Goal: Transaction & Acquisition: Purchase product/service

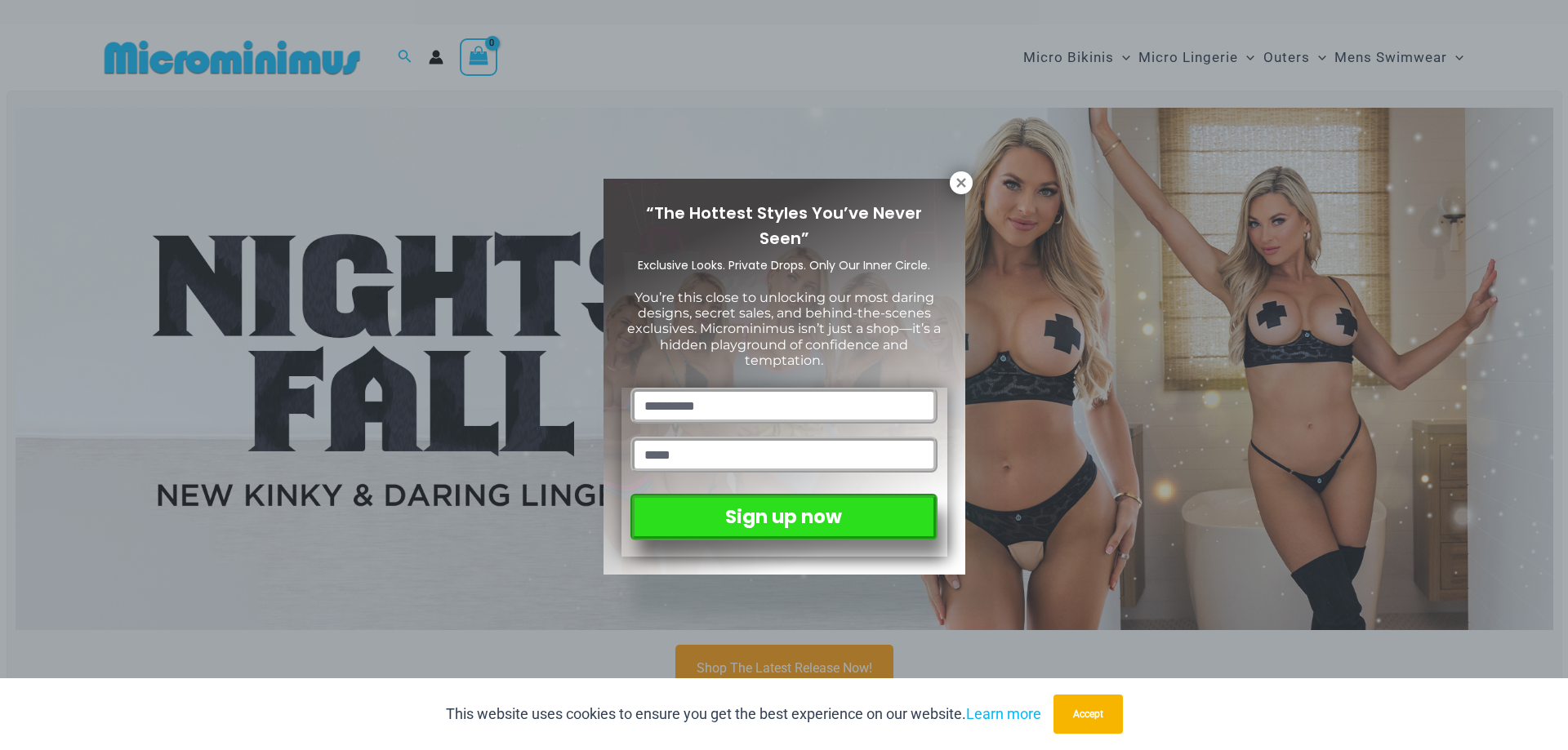
drag, startPoint x: 963, startPoint y: 184, endPoint x: 990, endPoint y: 163, distance: 34.2
click at [963, 184] on icon at bounding box center [960, 182] width 9 height 9
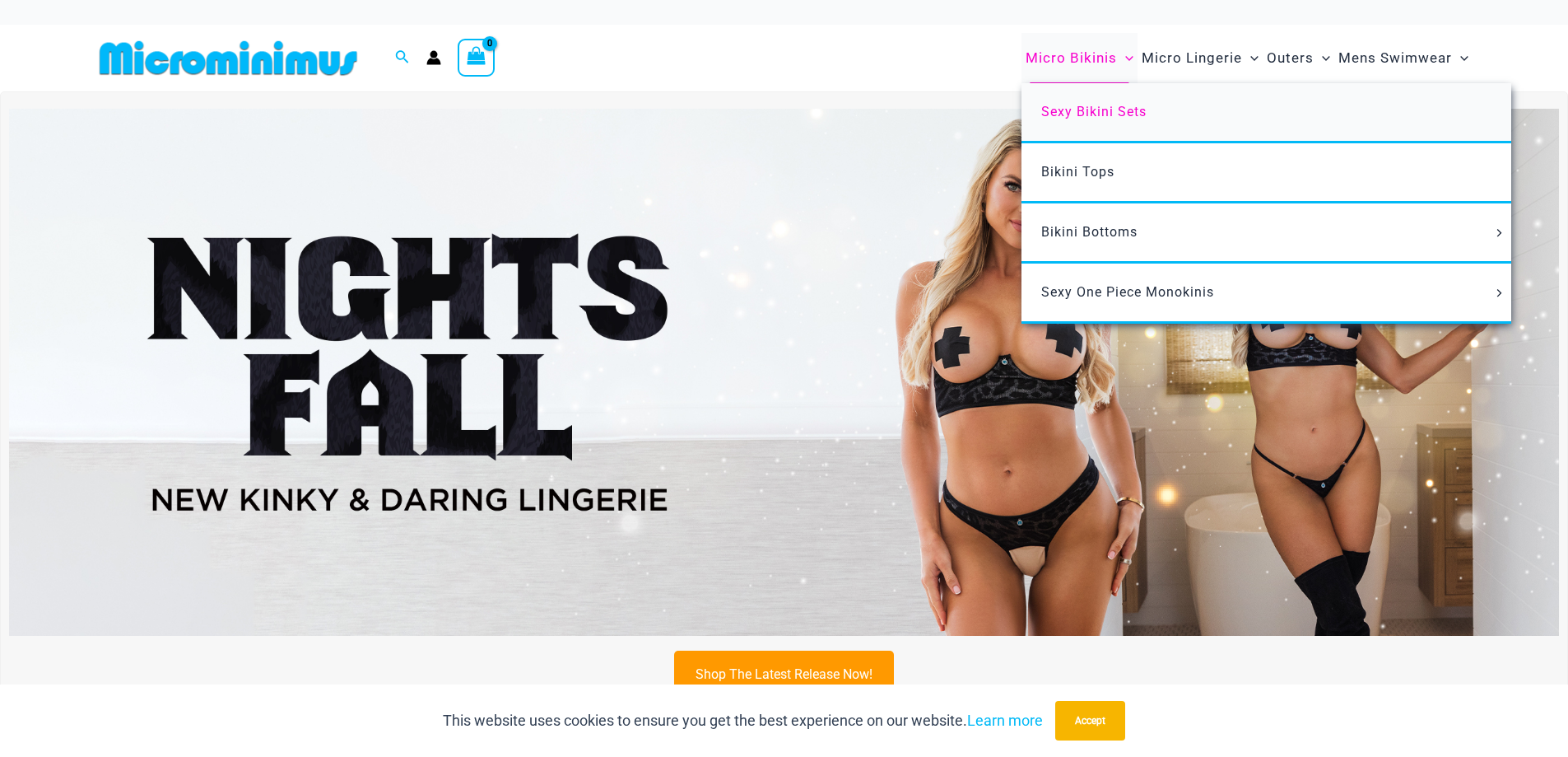
click at [1076, 108] on span "Sexy Bikini Sets" at bounding box center [1095, 112] width 106 height 16
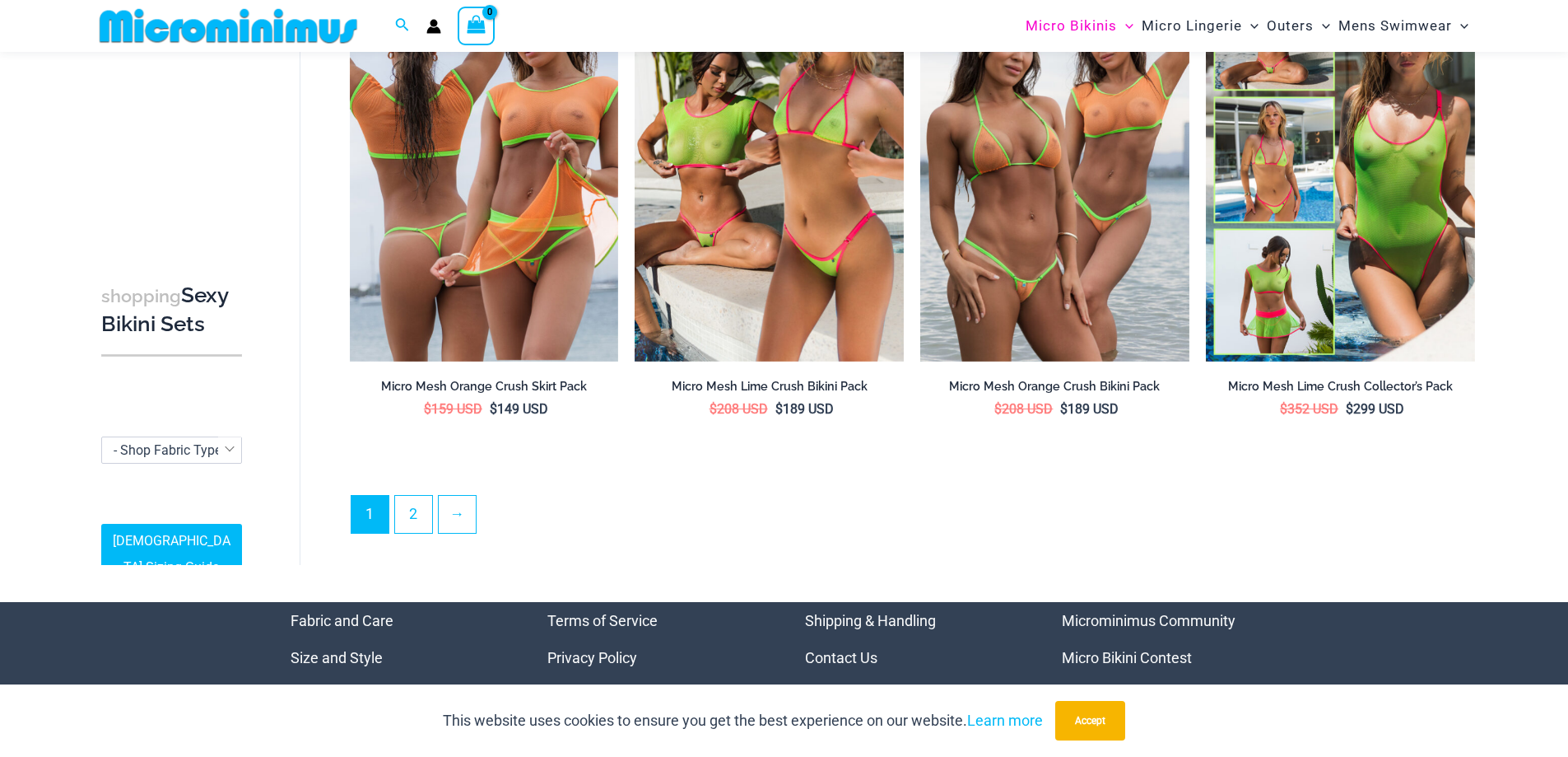
scroll to position [4095, 0]
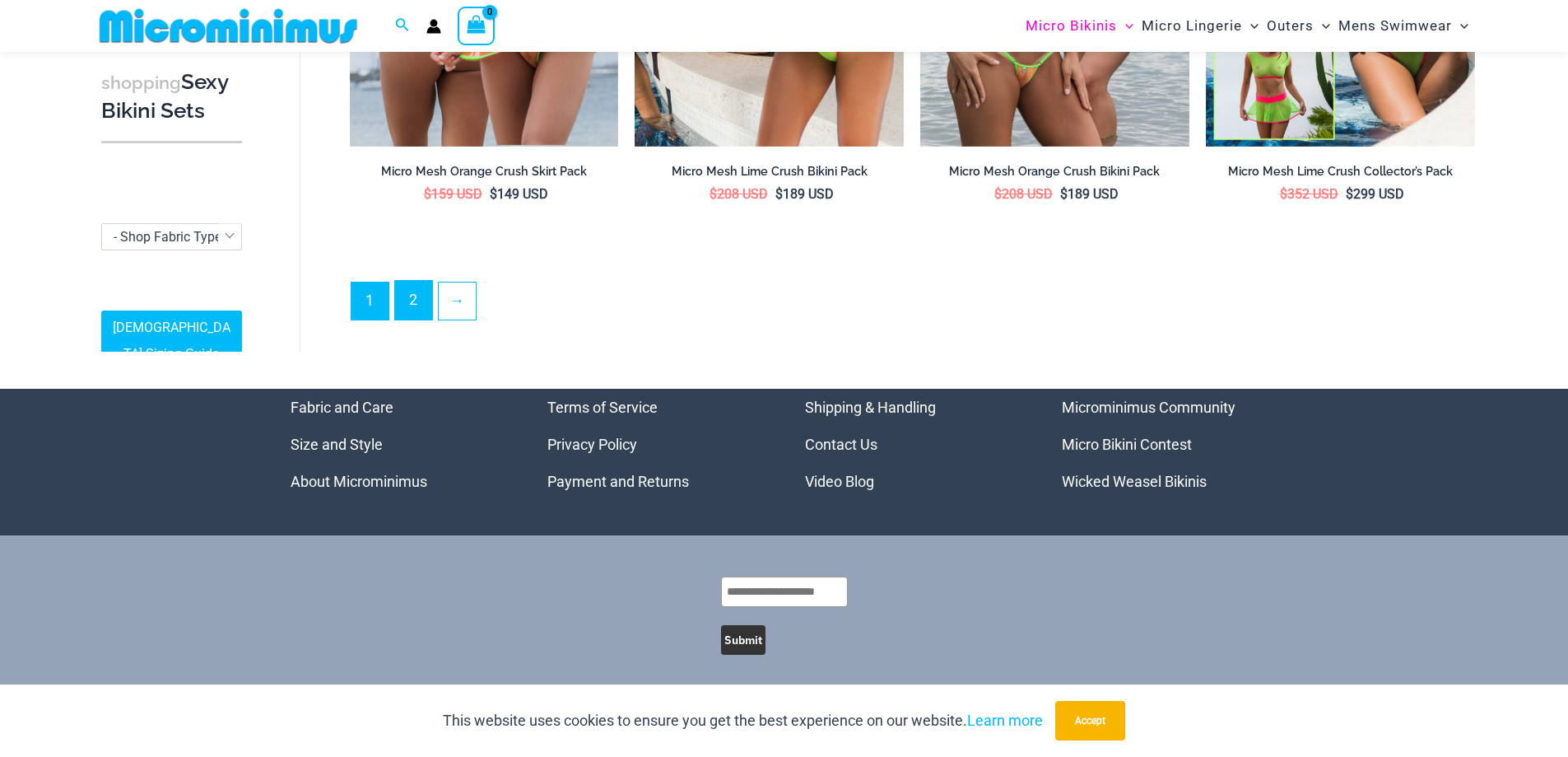
click at [421, 294] on link "2" at bounding box center [413, 300] width 37 height 39
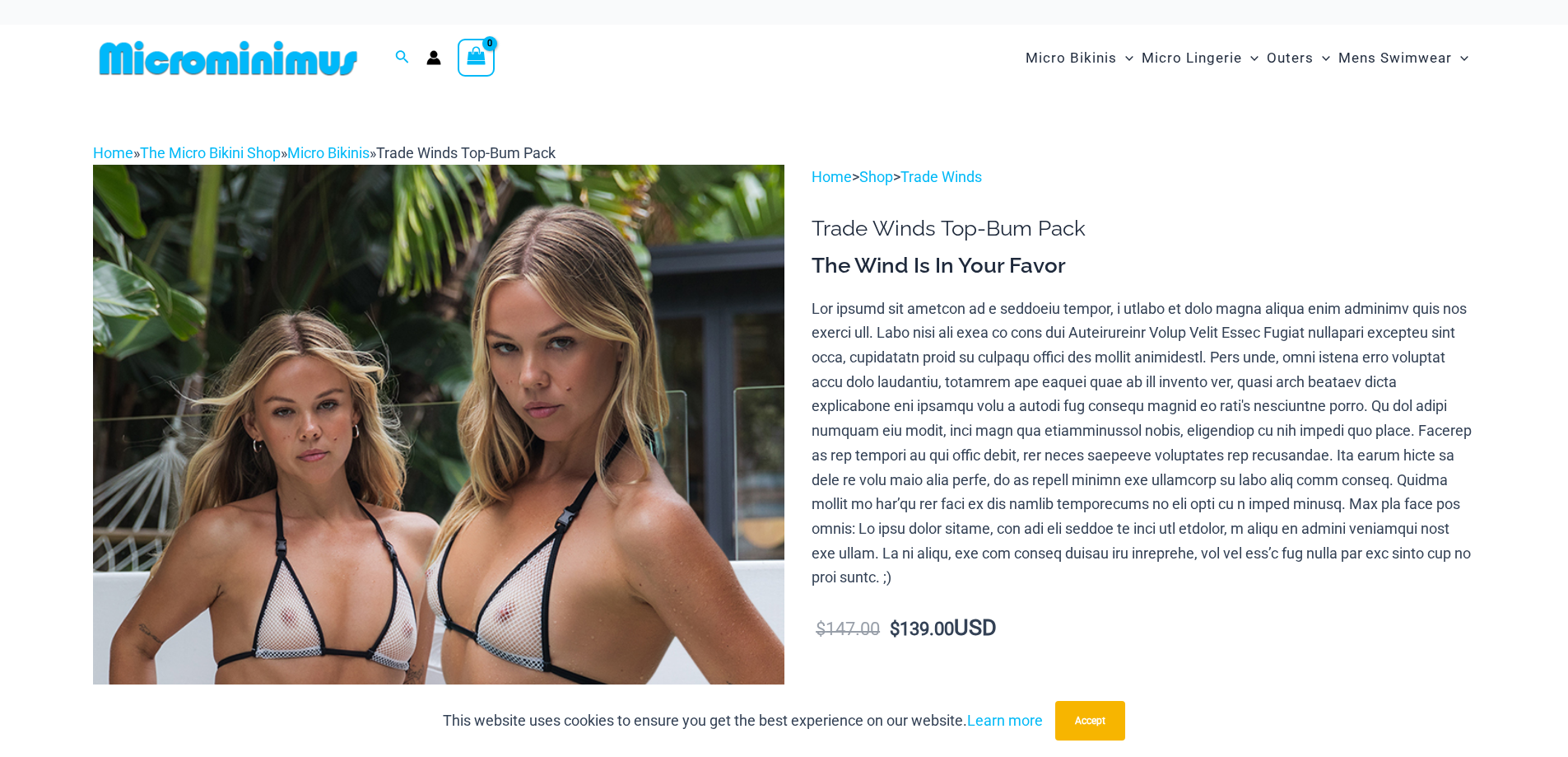
click at [619, 383] on img at bounding box center [439, 683] width 692 height 1038
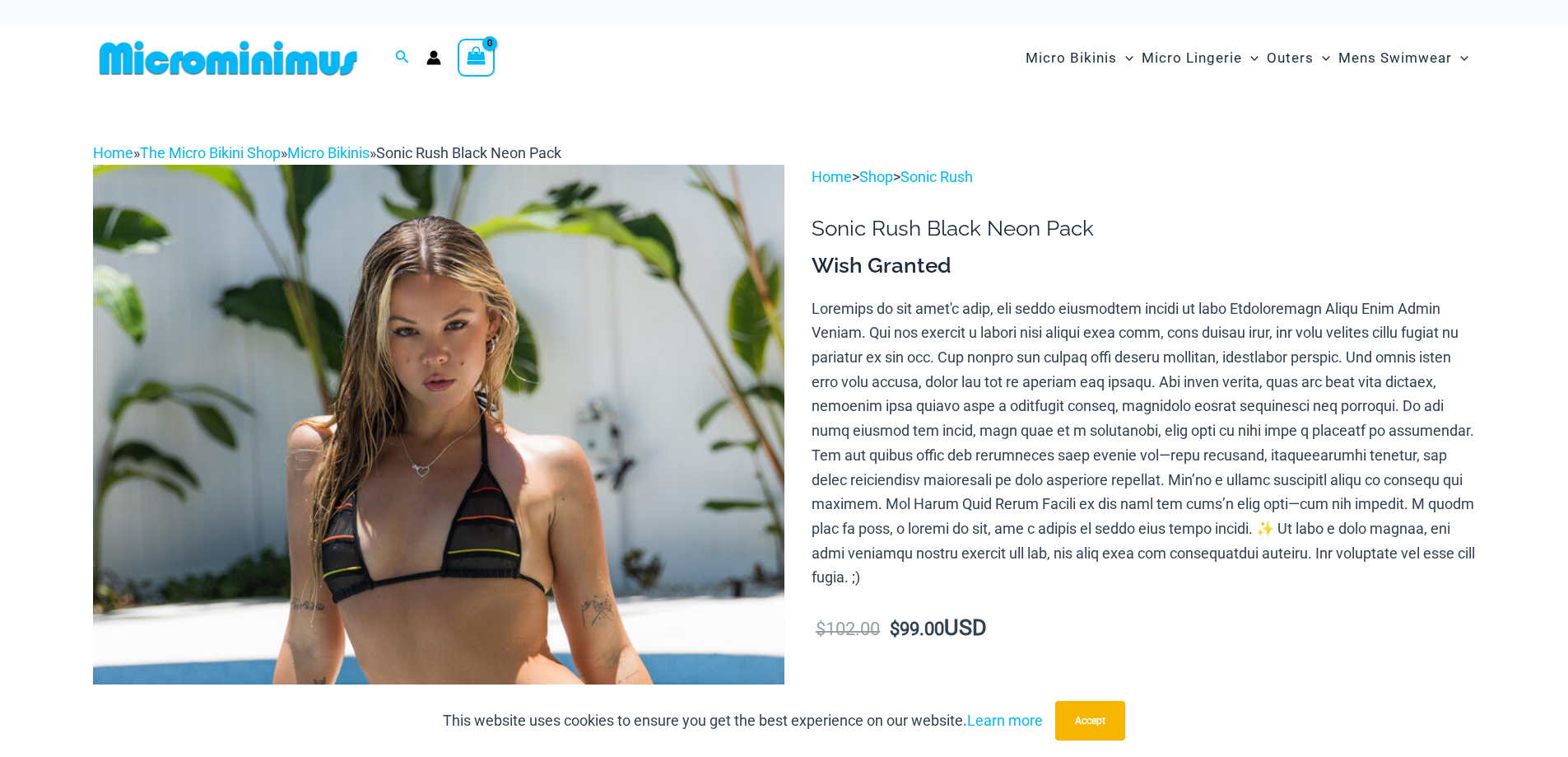
click at [473, 340] on img at bounding box center [439, 683] width 692 height 1038
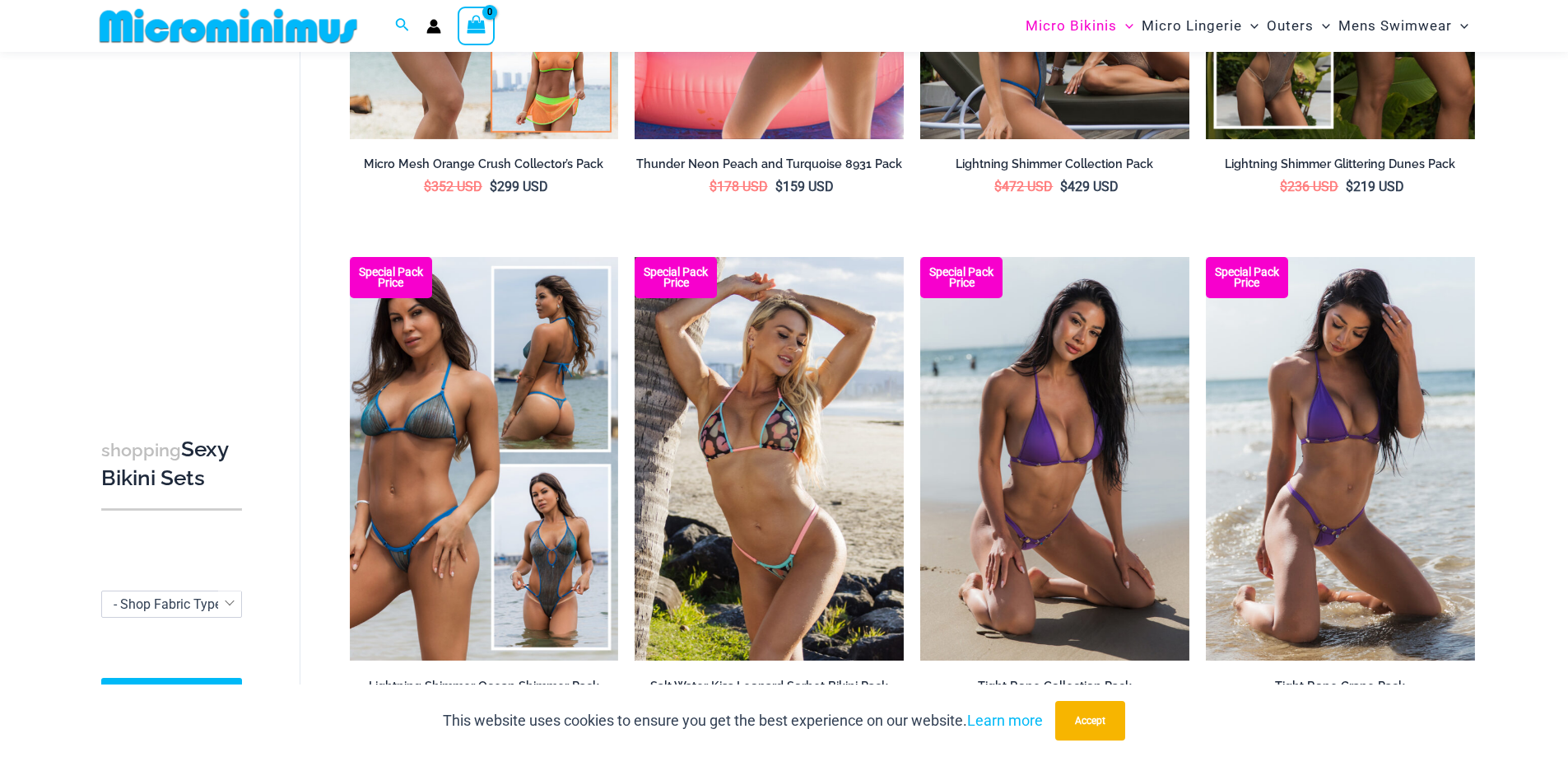
scroll to position [561, 0]
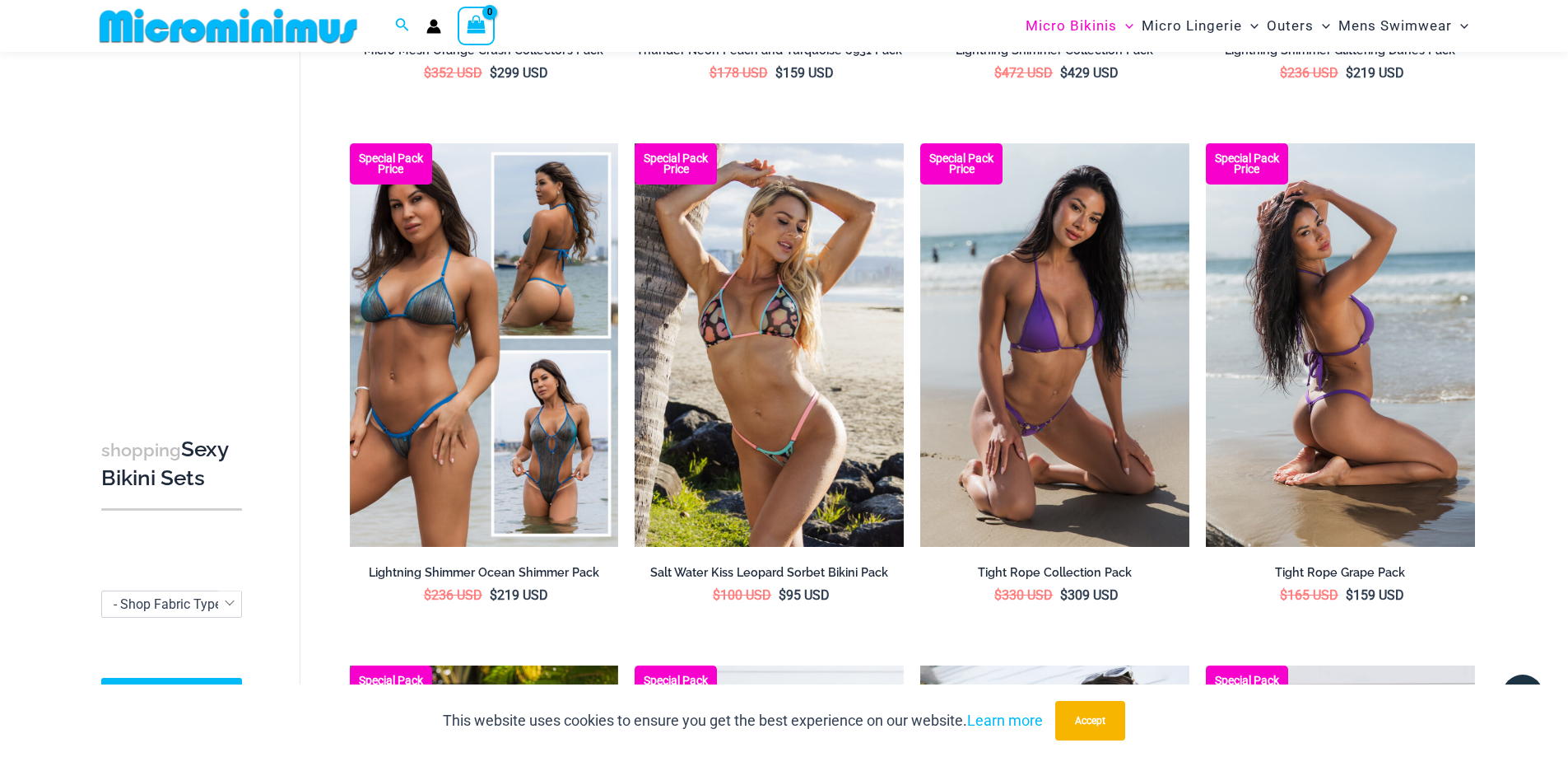
drag, startPoint x: 1289, startPoint y: 248, endPoint x: 1299, endPoint y: 243, distance: 11.2
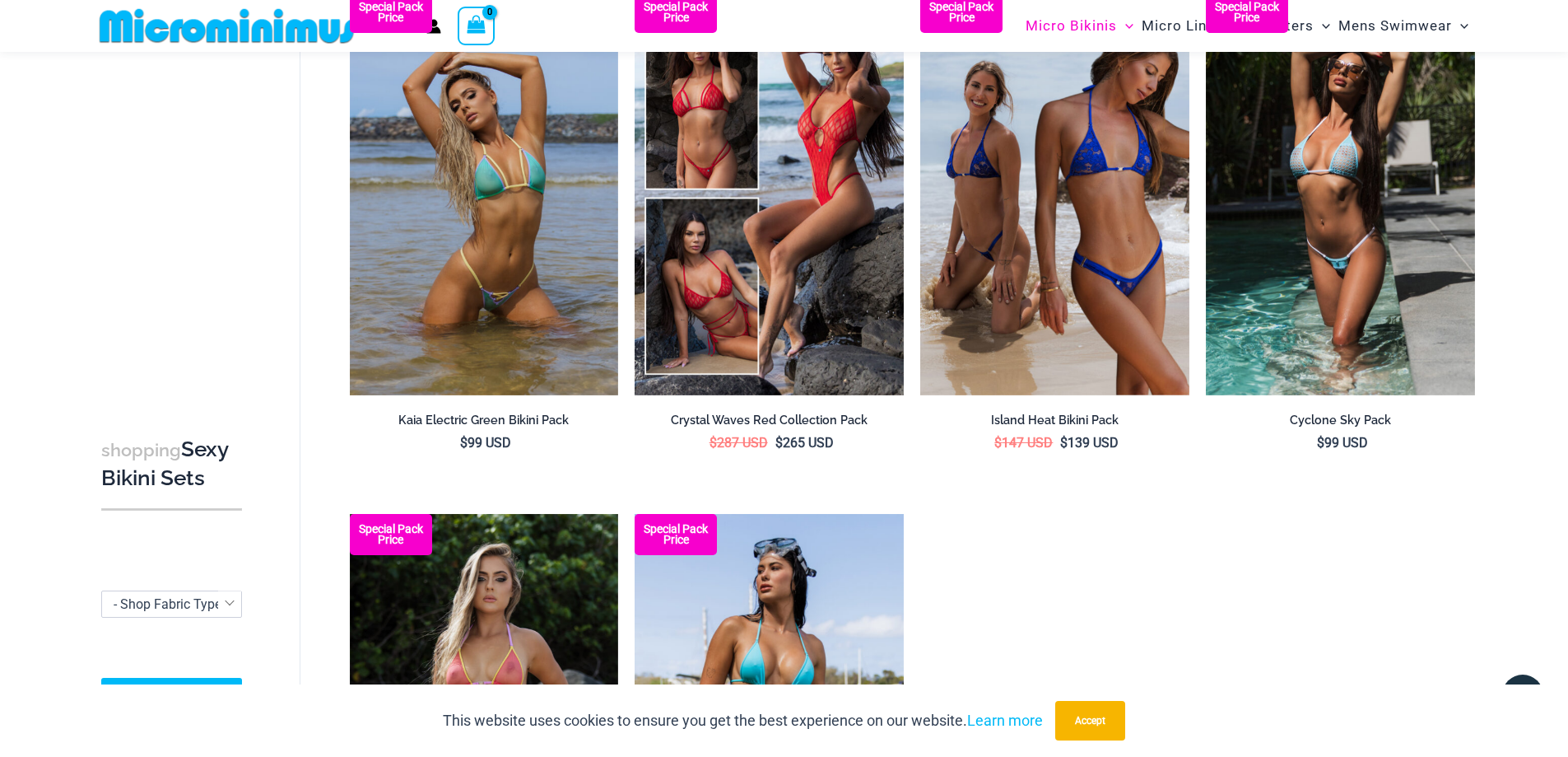
scroll to position [3032, 0]
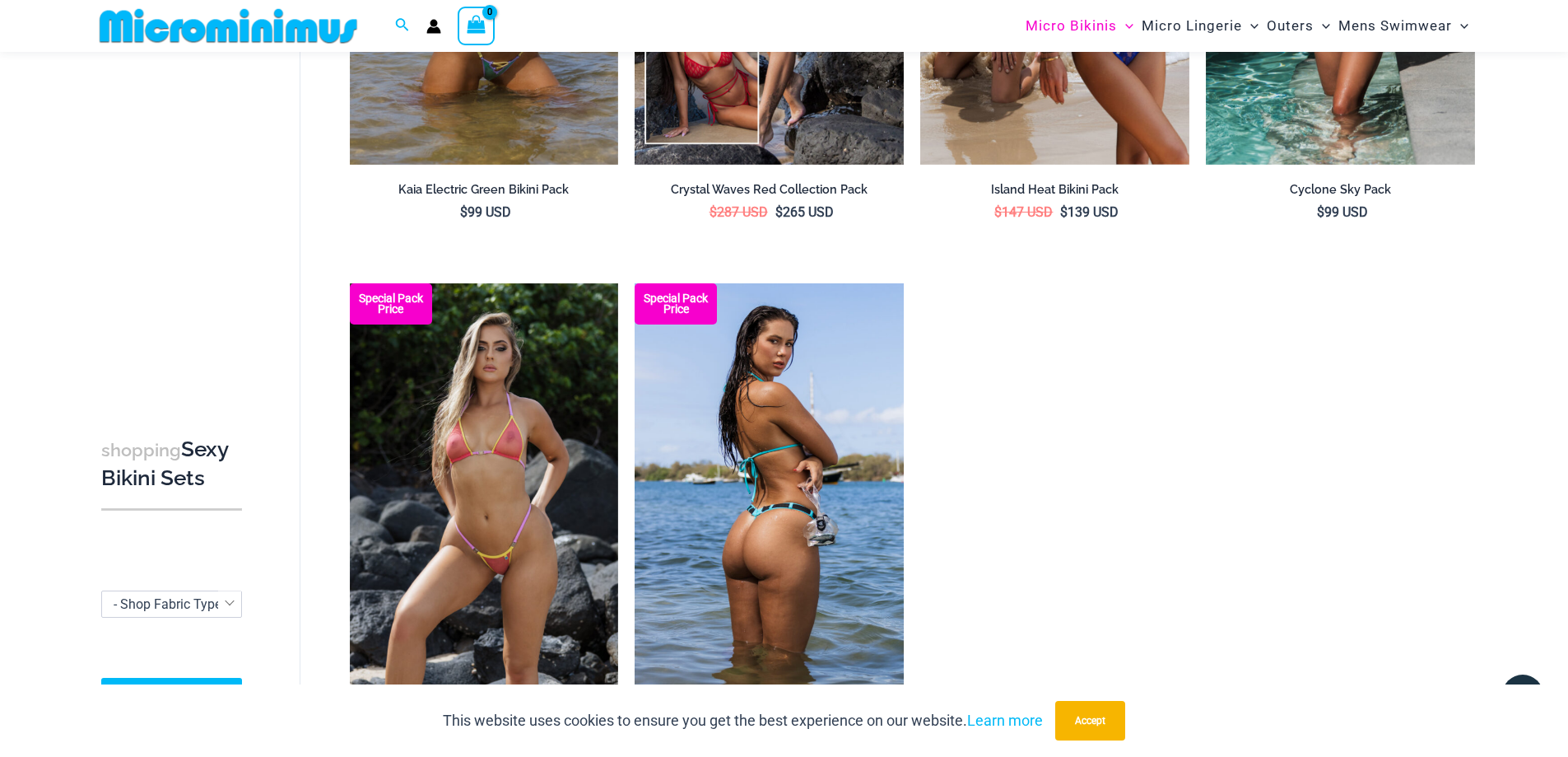
click at [745, 400] on img at bounding box center [770, 485] width 269 height 404
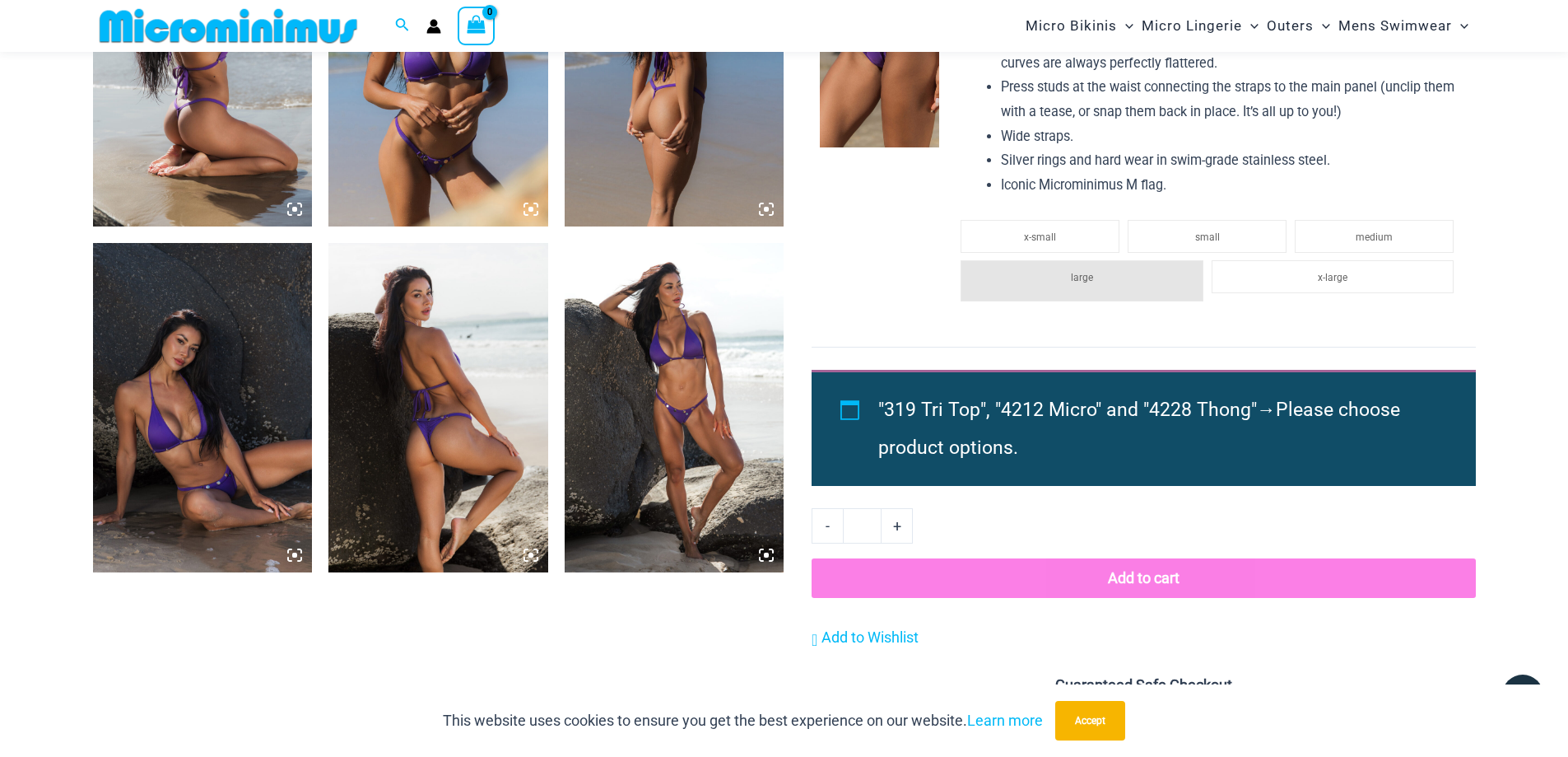
scroll to position [1550, 0]
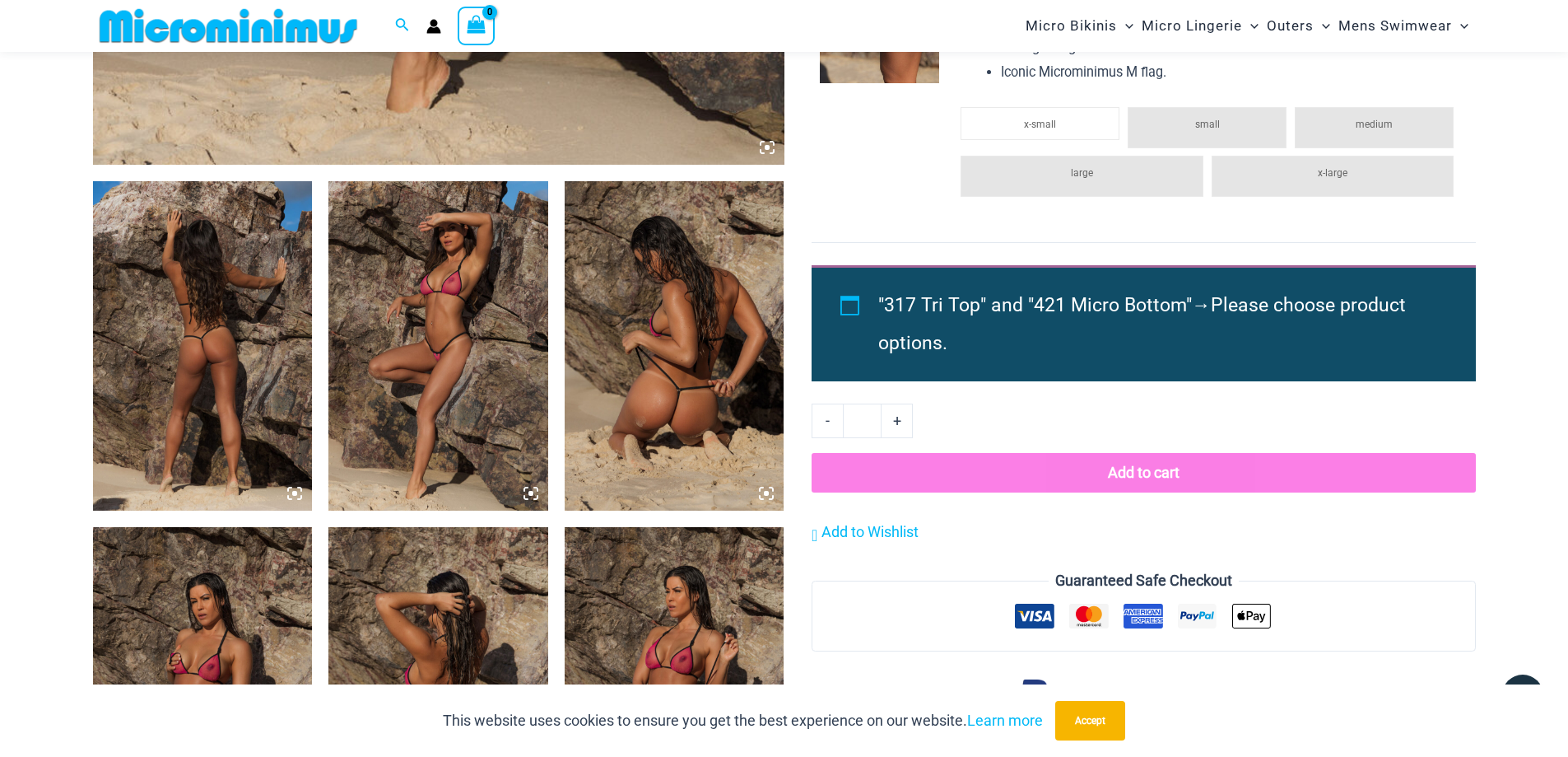
scroll to position [972, 0]
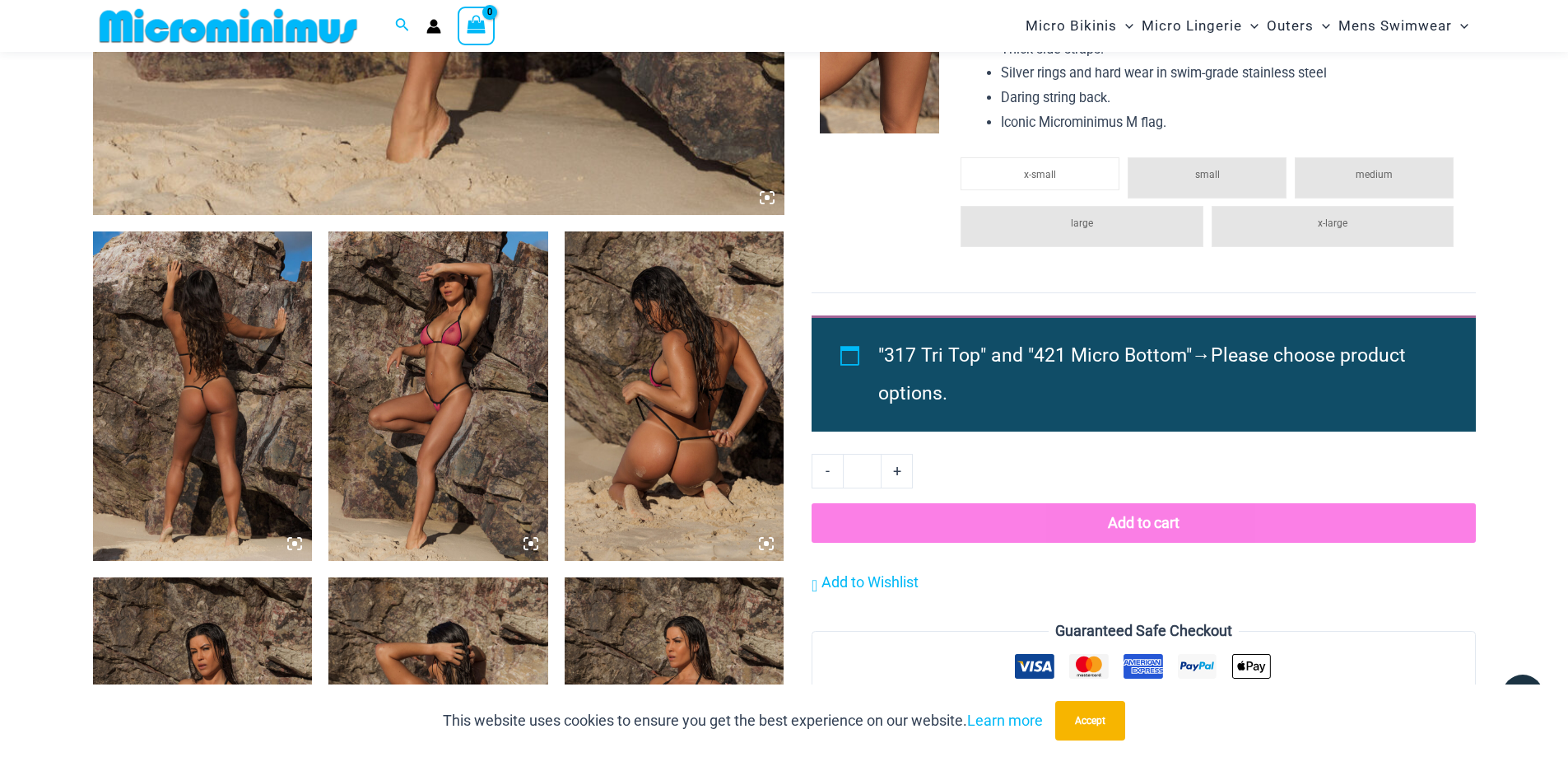
click at [447, 337] on img at bounding box center [439, 396] width 220 height 329
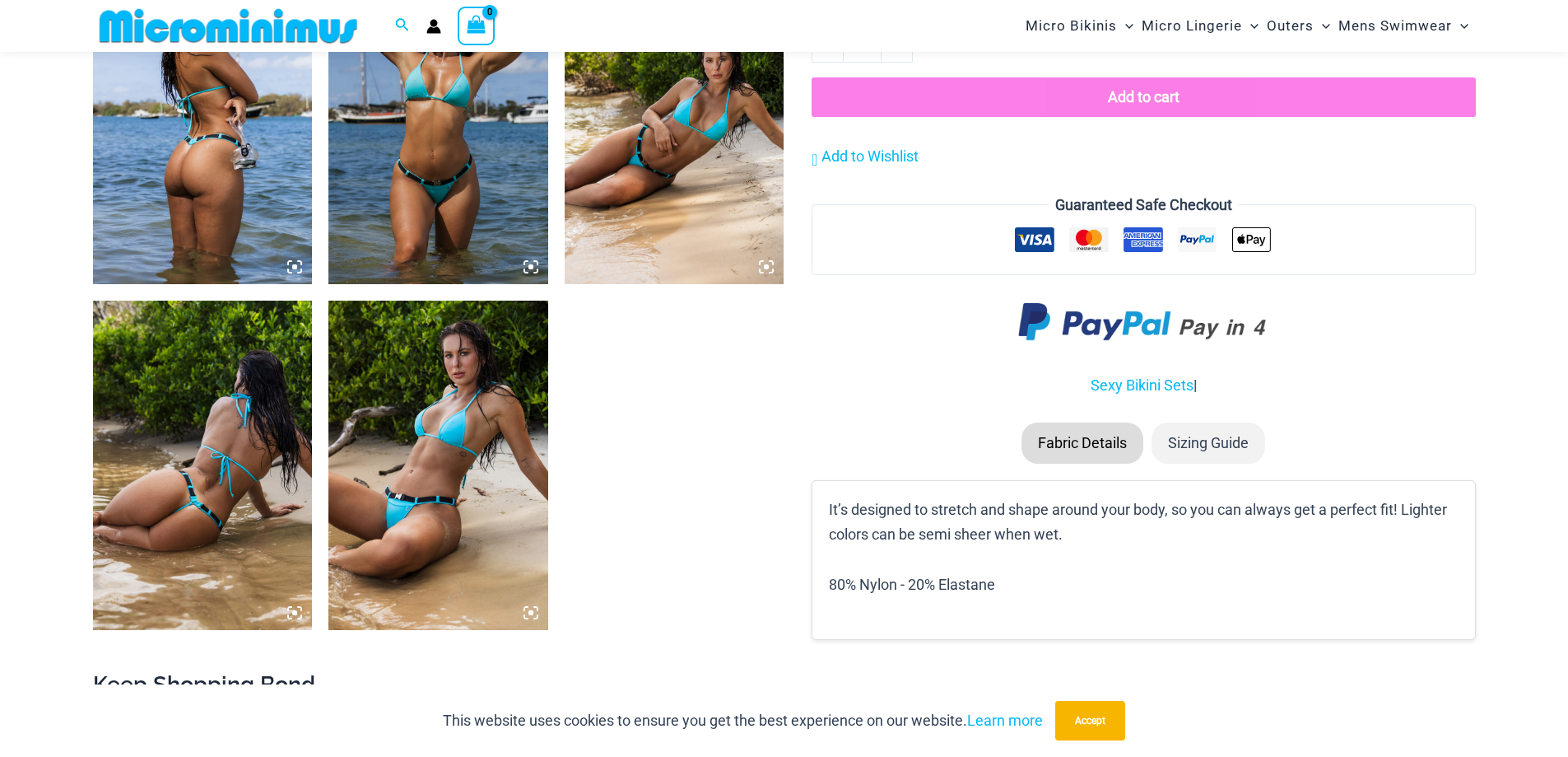
scroll to position [1387, 0]
